Goal: Download file/media

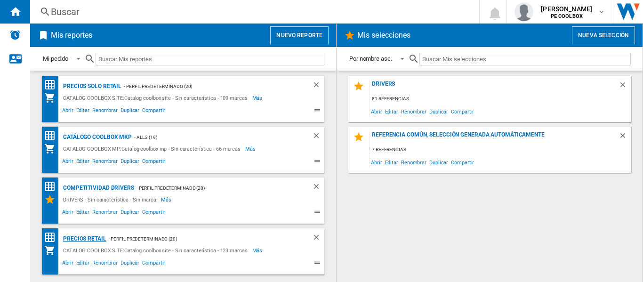
click at [87, 240] on div "PRECIOS RETAIL" at bounding box center [84, 239] width 46 height 12
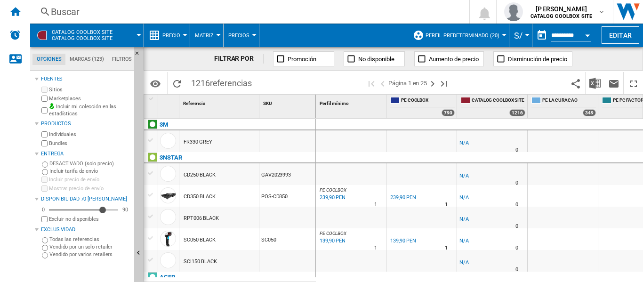
click at [483, 36] on span "Perfil predeterminado (20)" at bounding box center [463, 35] width 74 height 6
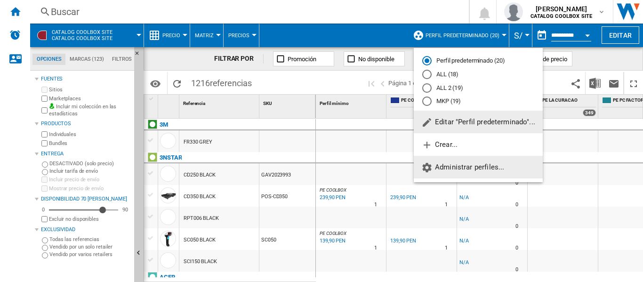
click at [453, 164] on span "Administrar perfiles..." at bounding box center [462, 167] width 83 height 8
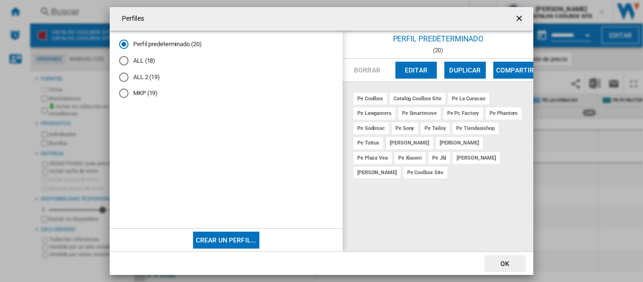
click at [516, 17] on ng-md-icon "getI18NText('BUTTONS.CLOSE_DIALOG')" at bounding box center [519, 19] width 11 height 11
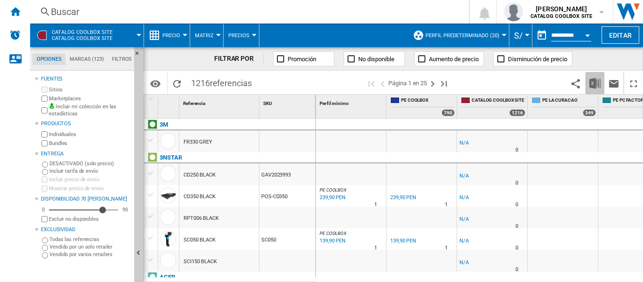
click at [599, 84] on img "Descargar en Excel" at bounding box center [594, 83] width 11 height 11
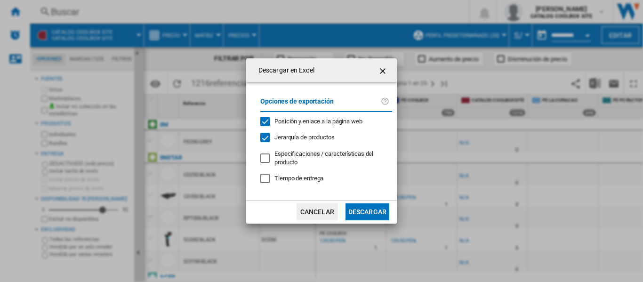
click at [367, 212] on button "Descargar" at bounding box center [367, 211] width 44 height 17
